Goal: Find specific page/section: Find specific page/section

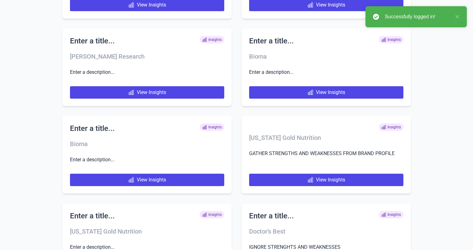
scroll to position [2175, 0]
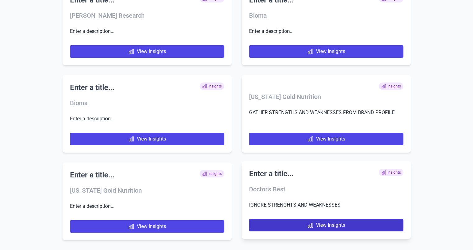
click at [320, 225] on link "View Insights" at bounding box center [326, 225] width 154 height 12
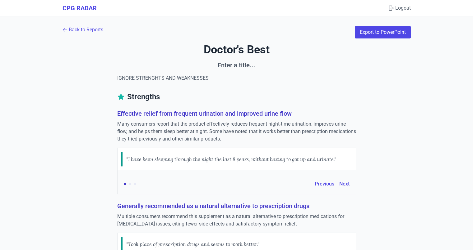
click at [93, 31] on link "Back to Reports" at bounding box center [82, 29] width 41 height 7
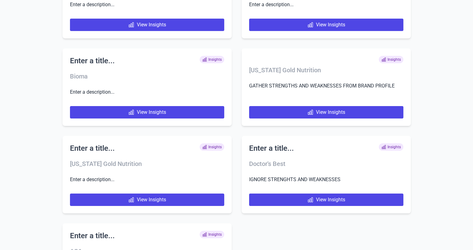
scroll to position [2263, 0]
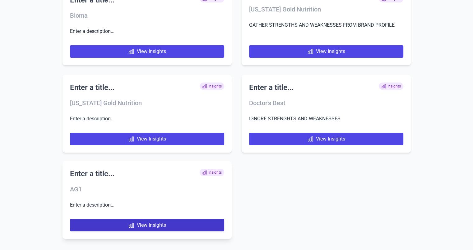
click at [139, 228] on link "View Insights" at bounding box center [147, 225] width 154 height 12
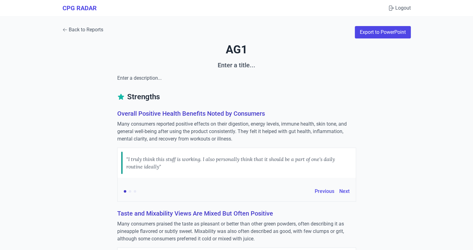
click at [67, 28] on icon at bounding box center [64, 29] width 5 height 5
